Goal: Task Accomplishment & Management: Complete application form

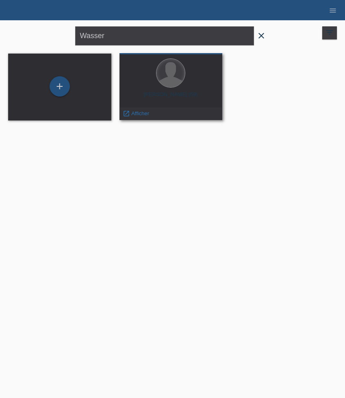
click at [178, 81] on div at bounding box center [170, 73] width 28 height 28
click at [139, 113] on span "Afficher" at bounding box center [140, 113] width 18 height 6
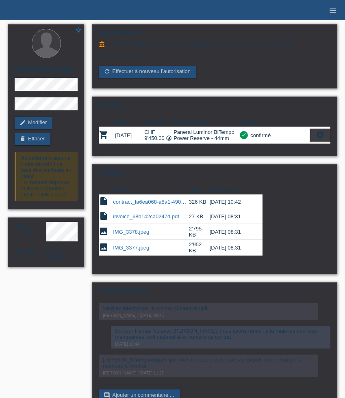
click at [335, 11] on icon "menu" at bounding box center [332, 10] width 8 height 8
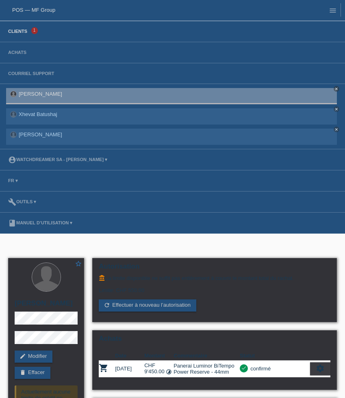
click at [11, 30] on link "Clients" at bounding box center [17, 31] width 27 height 5
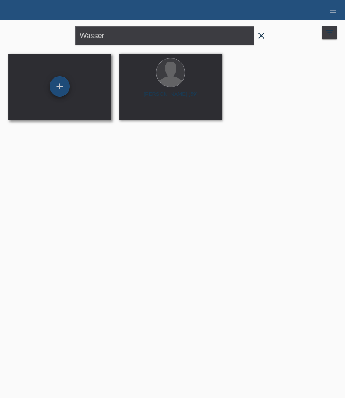
click at [60, 90] on div "+" at bounding box center [60, 86] width 20 height 20
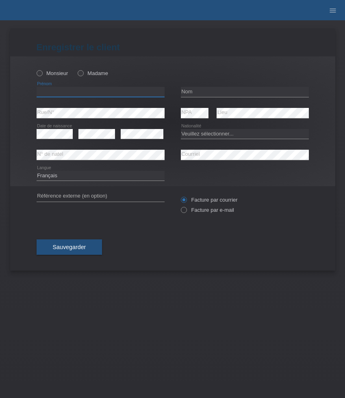
click at [84, 90] on input "text" at bounding box center [101, 92] width 128 height 10
paste input "Alberto"
type input "[PERSON_NAME]"
click at [51, 66] on div "Monsieur Madame" at bounding box center [101, 73] width 128 height 17
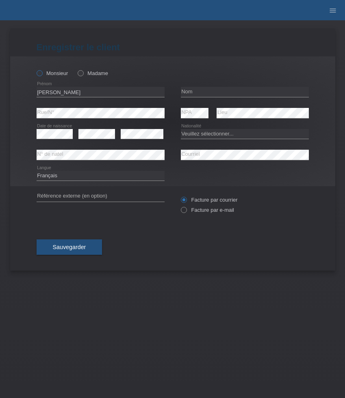
click at [51, 76] on label "Monsieur" at bounding box center [53, 73] width 32 height 6
click at [42, 75] on input "Monsieur" at bounding box center [39, 72] width 5 height 5
radio input "true"
click at [212, 97] on icon at bounding box center [245, 97] width 128 height 0
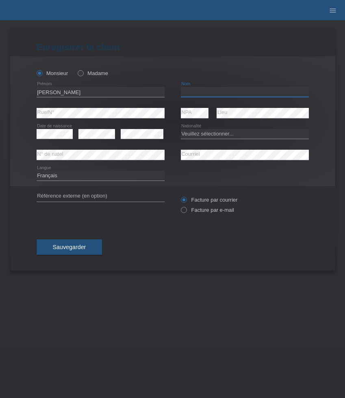
click at [196, 94] on input "text" at bounding box center [245, 92] width 128 height 10
paste input "Cheda"
type input "Cheda"
click at [209, 136] on select "Veuillez sélectionner... Suisse Allemagne Autriche Liechtenstein ------------ A…" at bounding box center [245, 134] width 128 height 10
select select "ES"
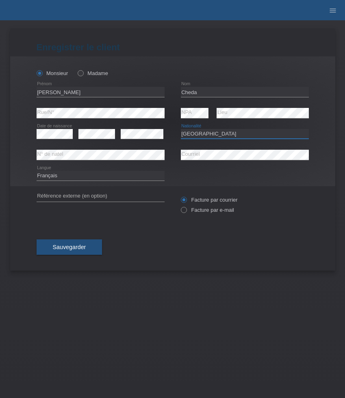
click at [181, 129] on select "Veuillez sélectionner... Suisse Allemagne Autriche Liechtenstein ------------ A…" at bounding box center [245, 134] width 128 height 10
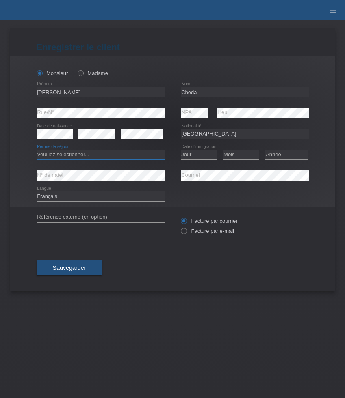
click at [107, 156] on select "Veuillez sélectionner... C B B - Statut de réfugié Autre" at bounding box center [101, 155] width 128 height 10
select select "C"
click at [37, 150] on select "Veuillez sélectionner... C B B - Statut de réfugié Autre" at bounding box center [101, 155] width 128 height 10
click at [202, 155] on select "Jour 01 02 03 04 05 06 07 08 09 10 11" at bounding box center [199, 155] width 37 height 10
select select "30"
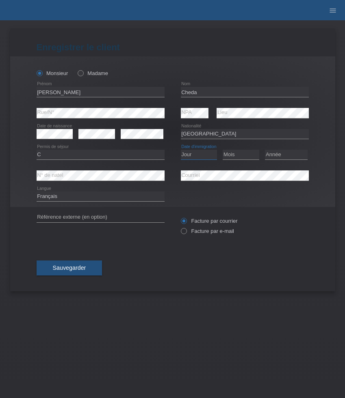
click at [181, 150] on select "Jour 01 02 03 04 05 06 07 08 09 10 11" at bounding box center [199, 155] width 37 height 10
click at [236, 155] on select "Mois 01 02 03 04 05 06 07 08 09 10 11" at bounding box center [240, 155] width 37 height 10
select select "05"
click at [222, 150] on select "Mois 01 02 03 04 05 06 07 08 09 10 11" at bounding box center [240, 155] width 37 height 10
click at [288, 151] on select "Année 2025 2024 2023 2022 2021 2020 2019 2018 2017 2016 2015 2014 2013 2012 201…" at bounding box center [286, 155] width 43 height 10
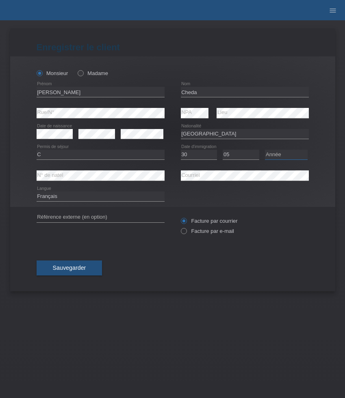
select select "1988"
click at [265, 150] on select "Année 2025 2024 2023 2022 2021 2020 2019 2018 2017 2016 2015 2014 2013 2012 201…" at bounding box center [286, 155] width 43 height 10
click at [204, 232] on label "Facture par e-mail" at bounding box center [207, 231] width 53 height 6
click at [186, 232] on input "Facture par e-mail" at bounding box center [183, 233] width 5 height 10
radio input "true"
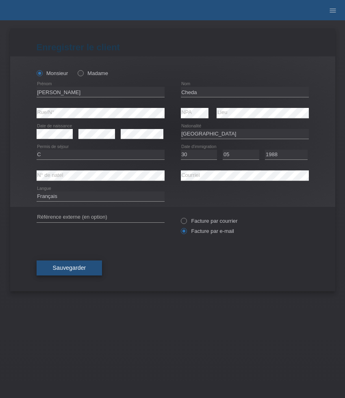
click at [70, 271] on span "Sauvegarder" at bounding box center [69, 268] width 33 height 6
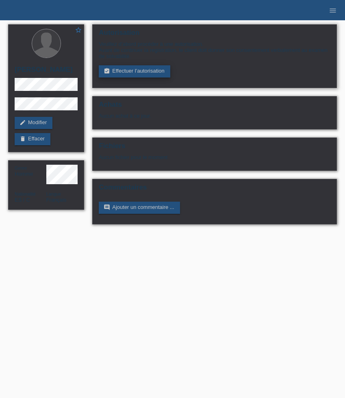
click at [143, 73] on link "assignment_turned_in Effectuer l’autorisation" at bounding box center [134, 71] width 71 height 12
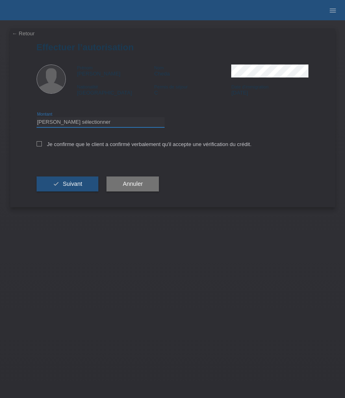
click at [69, 125] on select "Veuillez sélectionner CHF 1.00 - CHF 499.00 CHF 500.00 - CHF 1'999.00 CHF 2'000…" at bounding box center [101, 122] width 128 height 10
select select "3"
click at [37, 119] on select "Veuillez sélectionner CHF 1.00 - CHF 499.00 CHF 500.00 - CHF 1'999.00 CHF 2'000…" at bounding box center [101, 122] width 128 height 10
click at [66, 144] on label "Je confirme que le client a confirmé verbalement qu'il accepte une vérification…" at bounding box center [144, 144] width 215 height 6
click at [42, 144] on input "Je confirme que le client a confirmé verbalement qu'il accepte une vérification…" at bounding box center [39, 143] width 5 height 5
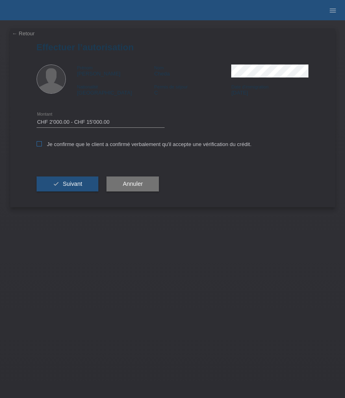
checkbox input "true"
click at [73, 187] on span "Suivant" at bounding box center [72, 184] width 19 height 6
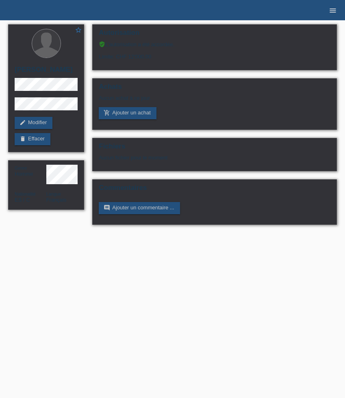
click at [332, 11] on icon "menu" at bounding box center [332, 10] width 8 height 8
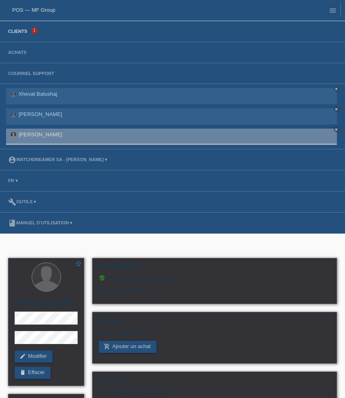
click at [25, 31] on link "Clients" at bounding box center [17, 31] width 27 height 5
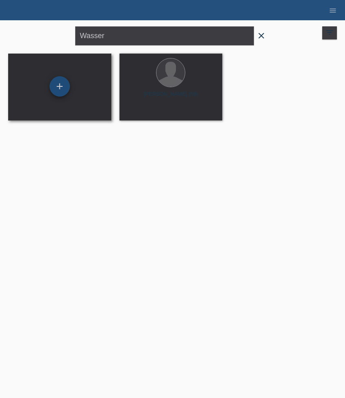
click at [62, 86] on div "+" at bounding box center [60, 86] width 20 height 20
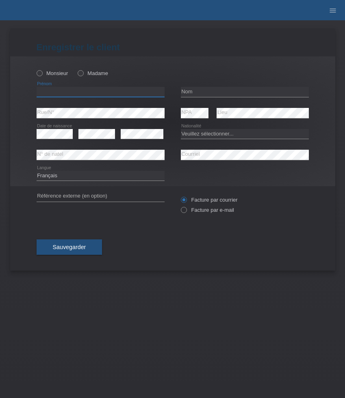
click at [75, 92] on input "text" at bounding box center [101, 92] width 128 height 10
paste input "Yassine"
type input "Yassine"
click at [58, 74] on label "Monsieur" at bounding box center [53, 73] width 32 height 6
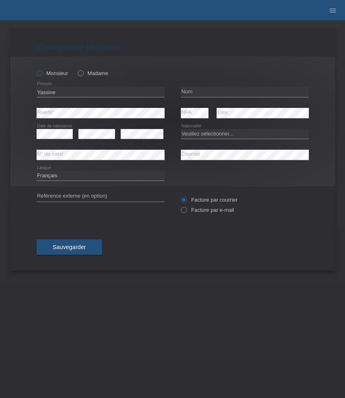
click at [42, 74] on input "Monsieur" at bounding box center [39, 72] width 5 height 5
radio input "true"
click at [201, 89] on input "text" at bounding box center [245, 92] width 128 height 10
paste input "Bibani"
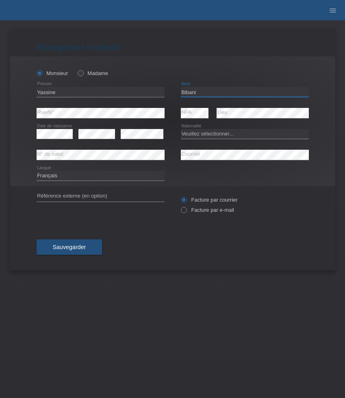
type input "Bibani"
click at [205, 137] on select "Veuillez sélectionner... Suisse Allemagne Autriche Liechtenstein ------------ A…" at bounding box center [245, 134] width 128 height 10
select select "CH"
click at [181, 129] on select "Veuillez sélectionner... Suisse Allemagne Autriche Liechtenstein ------------ A…" at bounding box center [245, 134] width 128 height 10
click at [95, 177] on select "Deutsch Français Italiano English" at bounding box center [101, 176] width 128 height 10
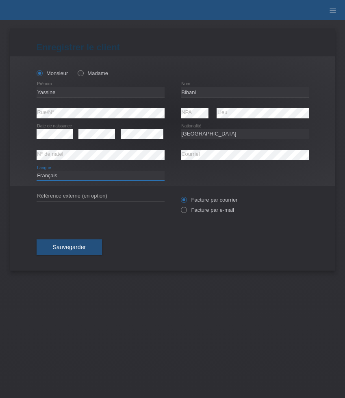
select select "de"
click at [37, 171] on select "Deutsch Français Italiano English" at bounding box center [101, 176] width 128 height 10
click at [202, 212] on label "Facture par e-mail" at bounding box center [207, 210] width 53 height 6
click at [186, 212] on input "Facture par e-mail" at bounding box center [183, 212] width 5 height 10
radio input "true"
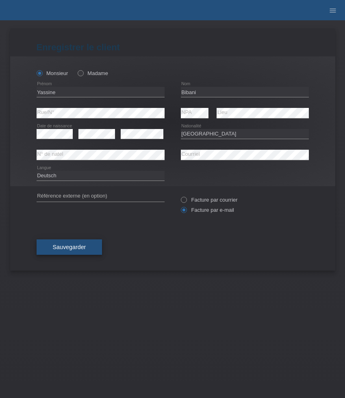
click at [56, 250] on span "Sauvegarder" at bounding box center [69, 247] width 33 height 6
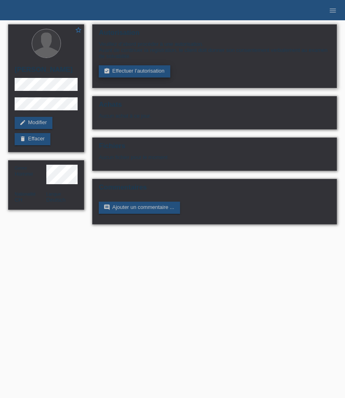
click at [148, 72] on link "assignment_turned_in Effectuer l’autorisation" at bounding box center [134, 71] width 71 height 12
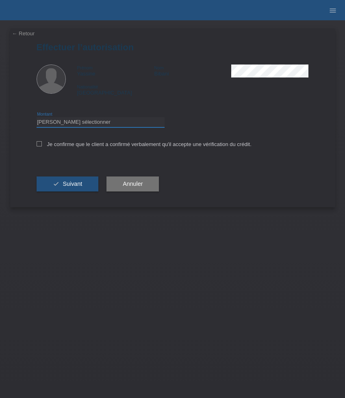
click at [103, 127] on select "Veuillez sélectionner CHF 1.00 - CHF 499.00 CHF 500.00 - CHF 1'999.00 CHF 2'000…" at bounding box center [101, 122] width 128 height 10
select select "3"
click at [37, 119] on select "Veuillez sélectionner CHF 1.00 - CHF 499.00 CHF 500.00 - CHF 1'999.00 CHF 2'000…" at bounding box center [101, 122] width 128 height 10
click at [84, 145] on label "Je confirme que le client a confirmé verbalement qu'il accepte une vérification…" at bounding box center [144, 144] width 215 height 6
click at [42, 145] on input "Je confirme que le client a confirmé verbalement qu'il accepte une vérification…" at bounding box center [39, 143] width 5 height 5
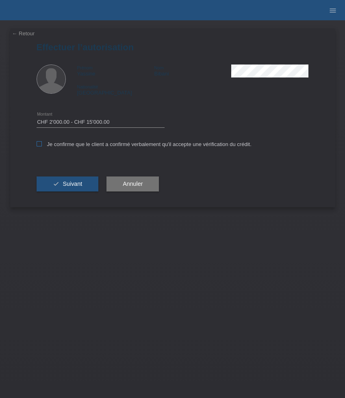
checkbox input "true"
click at [79, 187] on span "Suivant" at bounding box center [72, 184] width 19 height 6
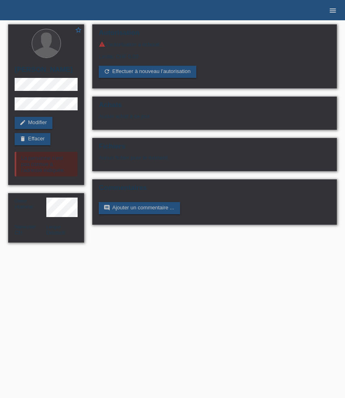
click at [329, 10] on icon "menu" at bounding box center [332, 10] width 8 height 8
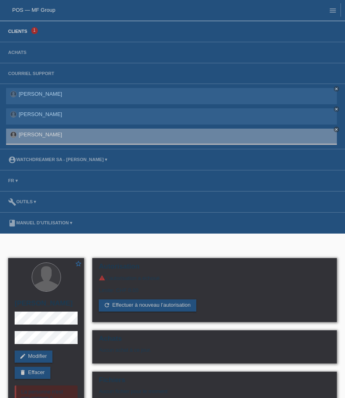
click at [24, 30] on link "Clients" at bounding box center [17, 31] width 27 height 5
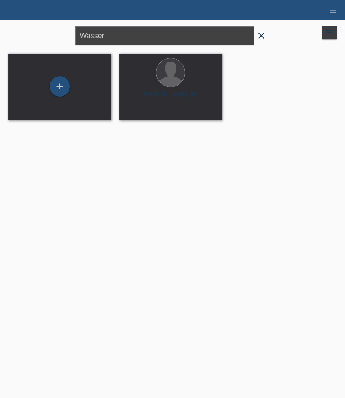
drag, startPoint x: 123, startPoint y: 36, endPoint x: 22, endPoint y: 28, distance: 102.1
click at [24, 28] on div "Wasser close filter_list view_module Afficher tous les clients star Afficher le…" at bounding box center [172, 34] width 336 height 29
paste input "Nghia"
type input "Nghia"
click at [170, 84] on div at bounding box center [170, 73] width 28 height 28
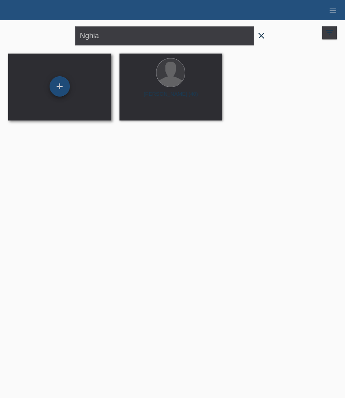
click at [63, 83] on div "+" at bounding box center [59, 87] width 19 height 14
click at [63, 83] on div "+" at bounding box center [60, 86] width 20 height 20
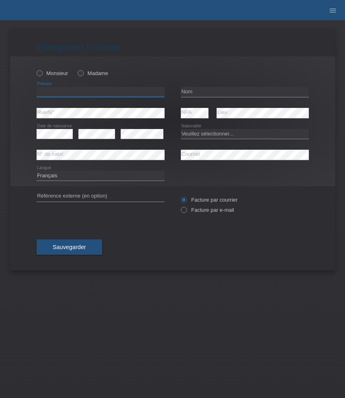
click at [55, 95] on input "text" at bounding box center [101, 92] width 128 height 10
paste input "Erolind"
type input "Erolind"
click at [46, 75] on label "Monsieur" at bounding box center [53, 73] width 32 height 6
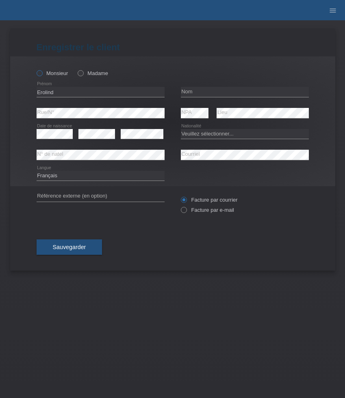
click at [42, 75] on input "Monsieur" at bounding box center [39, 72] width 5 height 5
radio input "true"
click at [233, 92] on input "text" at bounding box center [245, 92] width 128 height 10
paste input "Zhaku"
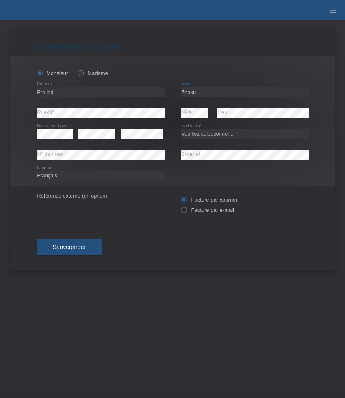
type input "Zhaku"
click at [72, 177] on select "Deutsch Français Italiano English" at bounding box center [101, 176] width 128 height 10
select select "de"
click at [37, 171] on select "Deutsch Français Italiano English" at bounding box center [101, 176] width 128 height 10
click at [205, 133] on select "Veuillez sélectionner... Suisse Allemagne Autriche Liechtenstein ------------ A…" at bounding box center [245, 134] width 128 height 10
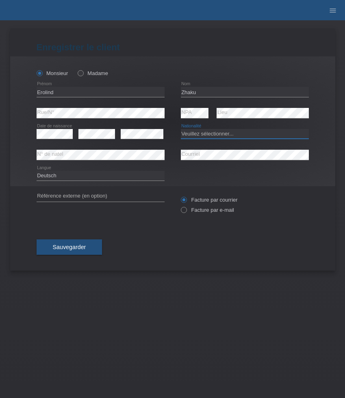
select select "XK"
click at [181, 129] on select "Veuillez sélectionner... Suisse Allemagne Autriche Liechtenstein ------------ A…" at bounding box center [245, 134] width 128 height 10
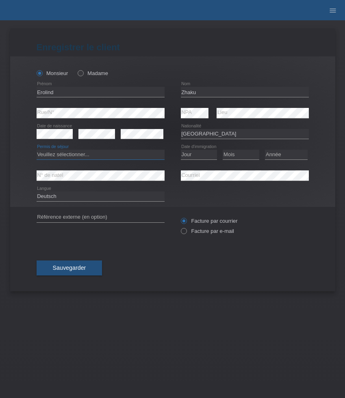
click at [61, 157] on select "Veuillez sélectionner... C B B - Statut de réfugié Autre" at bounding box center [101, 155] width 128 height 10
select select "C"
click at [37, 150] on select "Veuillez sélectionner... C B B - Statut de réfugié Autre" at bounding box center [101, 155] width 128 height 10
click at [207, 154] on select "Jour 01 02 03 04 05 06 07 08 09 10 11" at bounding box center [199, 155] width 37 height 10
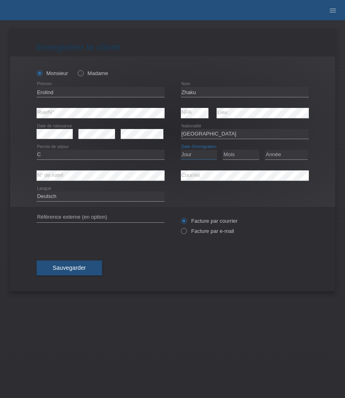
click at [207, 157] on select "Jour 01 02 03 04 05 06 07 08 09 10 11" at bounding box center [199, 155] width 37 height 10
select select "23"
click at [181, 150] on select "Jour 01 02 03 04 05 06 07 08 09 10 11" at bounding box center [199, 155] width 37 height 10
click at [226, 156] on select "Mois 01 02 03 04 05 06 07 08 09 10 11" at bounding box center [240, 155] width 37 height 10
select select "12"
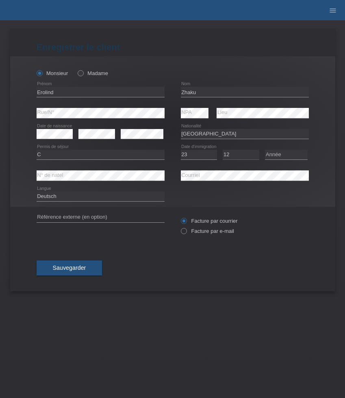
click at [222, 150] on select "Mois 01 02 03 04 05 06 07 08 09 10 11" at bounding box center [240, 155] width 37 height 10
click at [280, 157] on select "Année 2025 2024 2023 2022 2021 2020 2019 2018 2017 2016 2015 2014 2013 2012 201…" at bounding box center [286, 155] width 43 height 10
select select "2001"
click at [265, 150] on select "Année 2025 2024 2023 2022 2021 2020 2019 2018 2017 2016 2015 2014 2013 2012 201…" at bounding box center [286, 155] width 43 height 10
click at [216, 235] on div "Facture par courrier Facture par e-mail" at bounding box center [245, 226] width 128 height 20
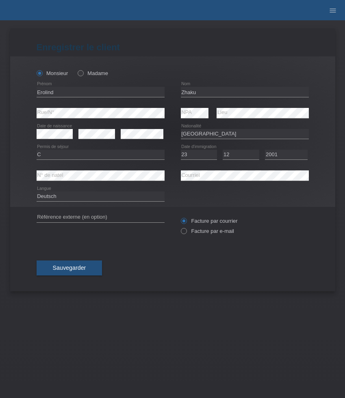
click at [216, 228] on div "Facture par courrier Facture par e-mail" at bounding box center [245, 226] width 128 height 20
click at [208, 232] on label "Facture par e-mail" at bounding box center [207, 231] width 53 height 6
click at [186, 232] on input "Facture par e-mail" at bounding box center [183, 233] width 5 height 10
radio input "true"
click at [89, 270] on button "Sauvegarder" at bounding box center [70, 268] width 66 height 15
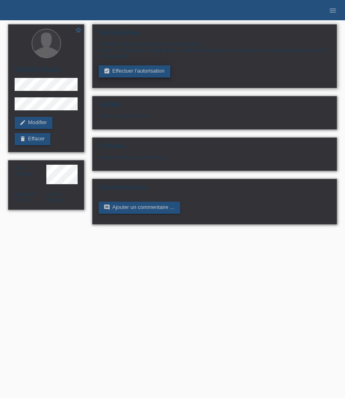
click at [140, 74] on link "assignment_turned_in Effectuer l’autorisation" at bounding box center [134, 71] width 71 height 12
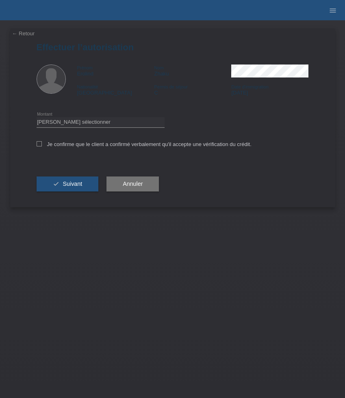
click at [132, 118] on div "Veuillez sélectionner CHF 1.00 - CHF 499.00 CHF 500.00 - CHF 1'999.00 CHF 2'000…" at bounding box center [101, 122] width 128 height 21
click at [129, 125] on select "Veuillez sélectionner CHF 1.00 - CHF 499.00 CHF 500.00 - CHF 1'999.00 CHF 2'000…" at bounding box center [101, 122] width 128 height 10
select select "3"
click at [37, 119] on select "Veuillez sélectionner CHF 1.00 - CHF 499.00 CHF 500.00 - CHF 1'999.00 CHF 2'000…" at bounding box center [101, 122] width 128 height 10
click at [97, 142] on label "Je confirme que le client a confirmé verbalement qu'il accepte une vérification…" at bounding box center [144, 144] width 215 height 6
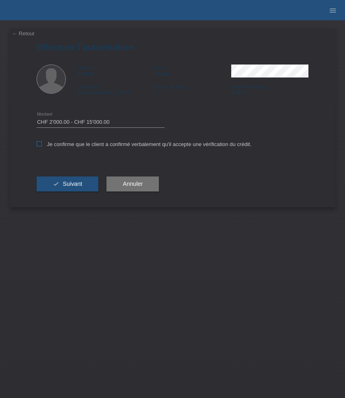
click at [42, 142] on input "Je confirme que le client a confirmé verbalement qu'il accepte une vérification…" at bounding box center [39, 143] width 5 height 5
checkbox input "true"
click at [78, 183] on span "Suivant" at bounding box center [72, 184] width 19 height 6
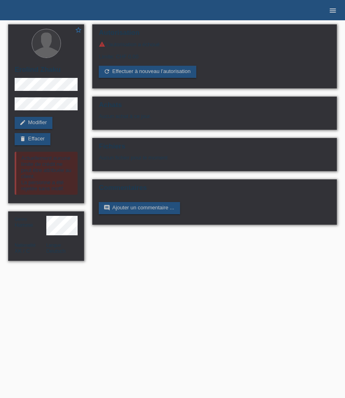
click at [332, 14] on icon "menu" at bounding box center [332, 10] width 8 height 8
